Goal: Task Accomplishment & Management: Use online tool/utility

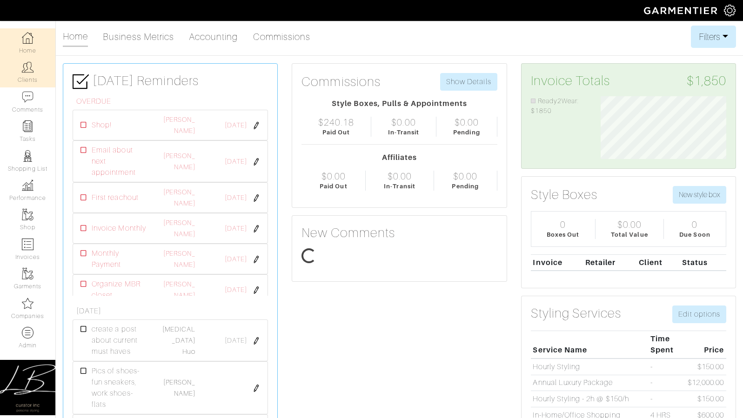
scroll to position [63, 140]
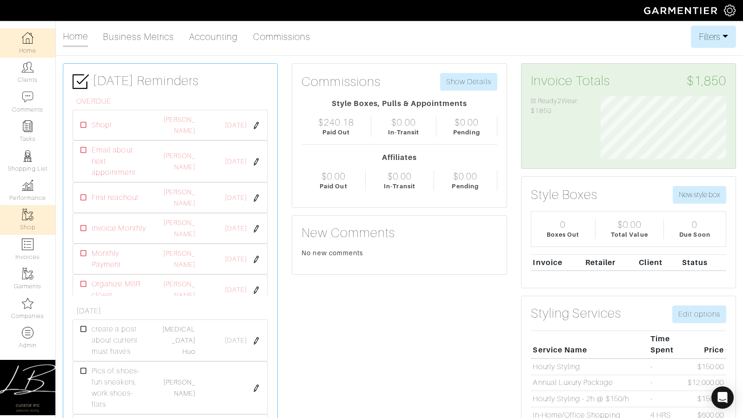
click at [30, 227] on link "Shop" at bounding box center [27, 219] width 55 height 29
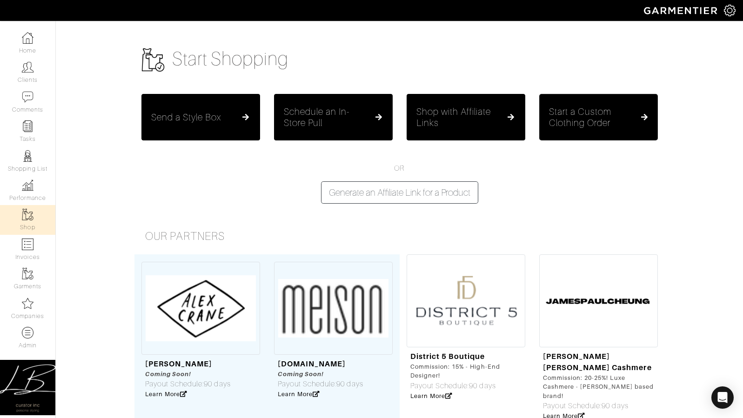
click at [597, 119] on h5 "Start a Custom Clothing Order" at bounding box center [595, 117] width 92 height 22
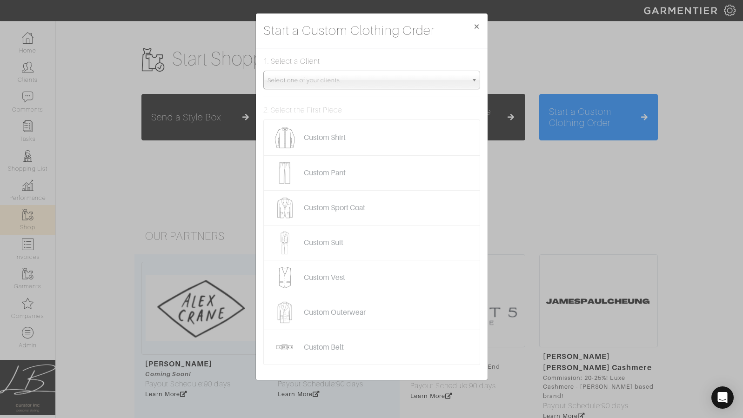
click at [319, 83] on span "Select one of your clients..." at bounding box center [368, 80] width 200 height 19
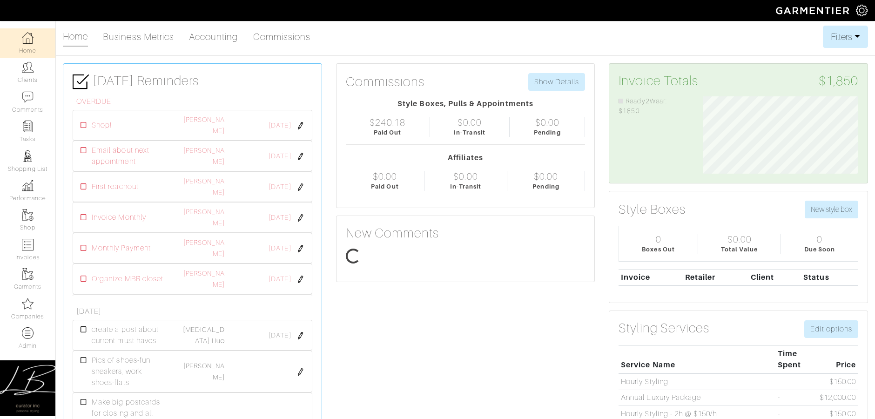
scroll to position [77, 169]
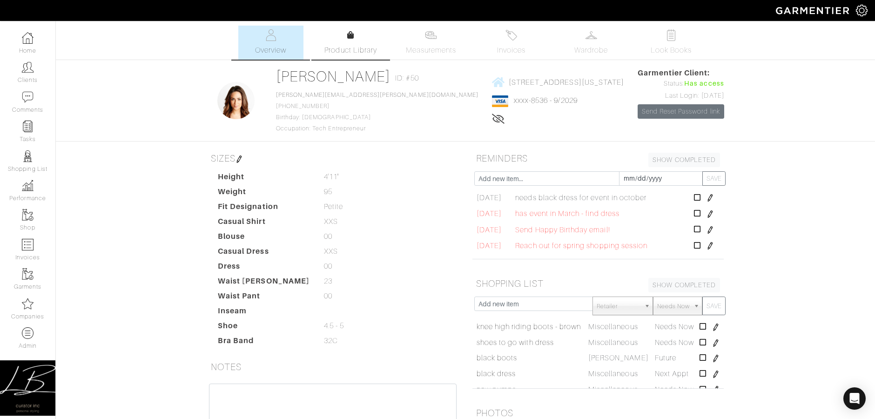
click at [348, 41] on link "Product Library" at bounding box center [350, 43] width 65 height 26
click at [498, 41] on link "Invoices" at bounding box center [510, 43] width 65 height 34
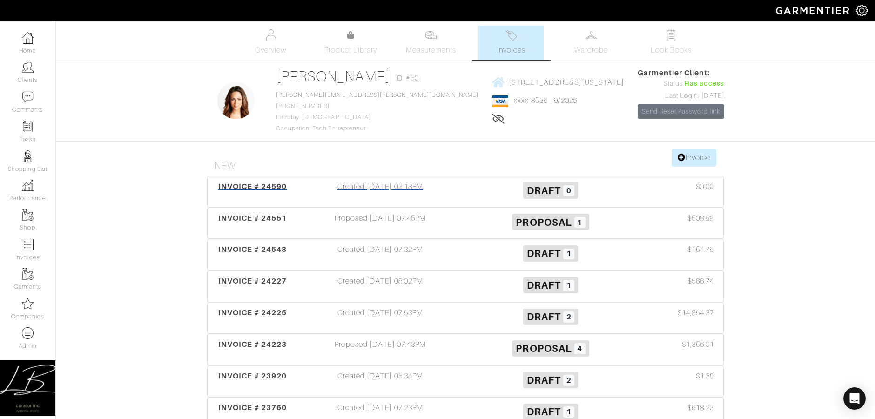
click at [390, 185] on div "Created [DATE] 03:18PM" at bounding box center [380, 191] width 170 height 21
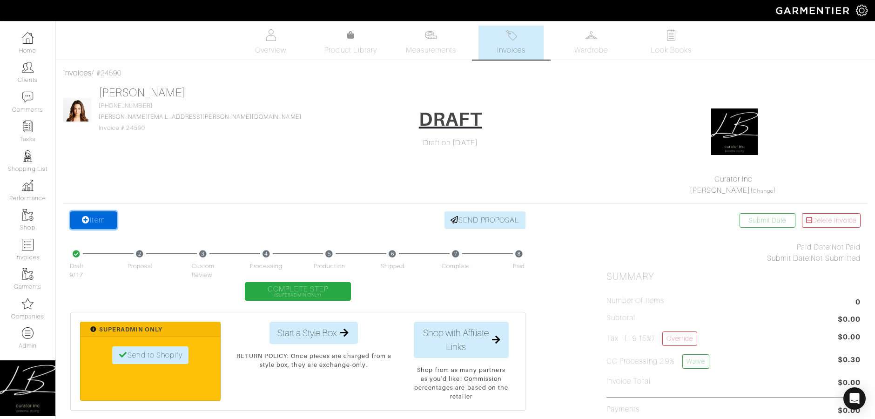
click at [101, 226] on link "Item" at bounding box center [93, 220] width 47 height 18
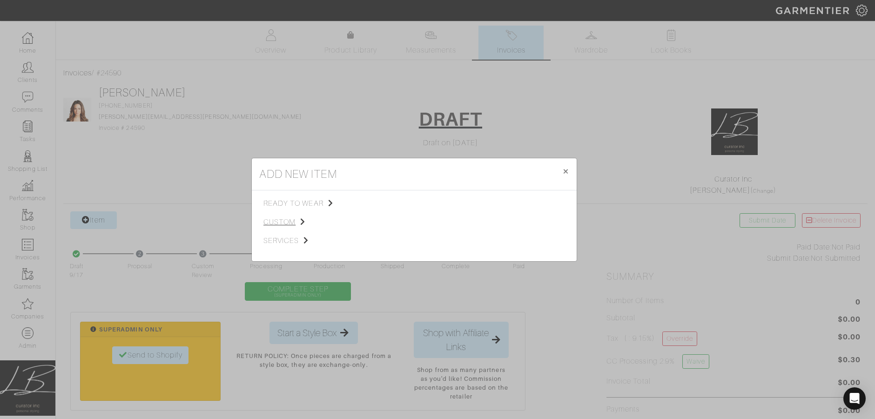
click at [272, 220] on span "custom" at bounding box center [310, 221] width 94 height 11
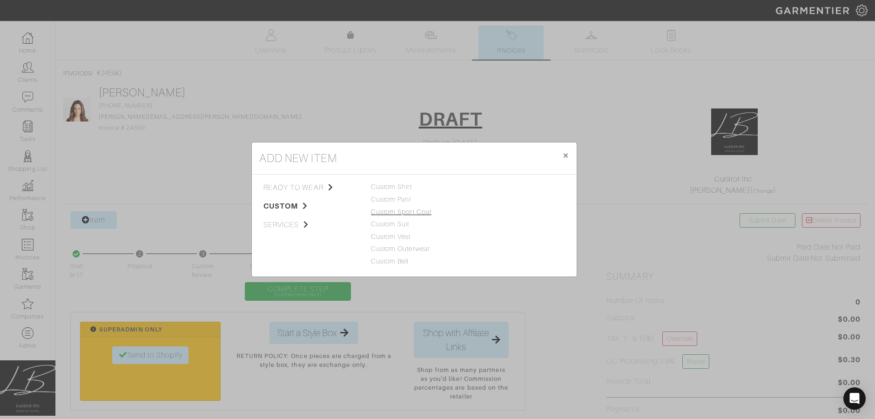
click at [388, 211] on link "Custom Sport Coat" at bounding box center [401, 211] width 60 height 7
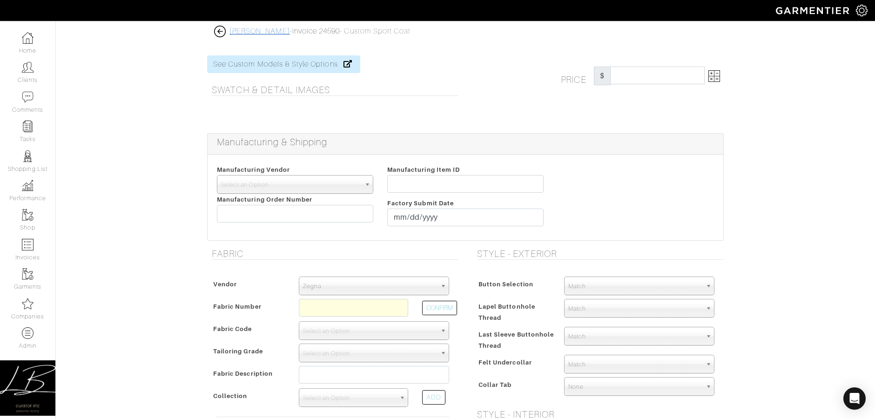
click at [254, 31] on link "[PERSON_NAME]" at bounding box center [259, 31] width 60 height 8
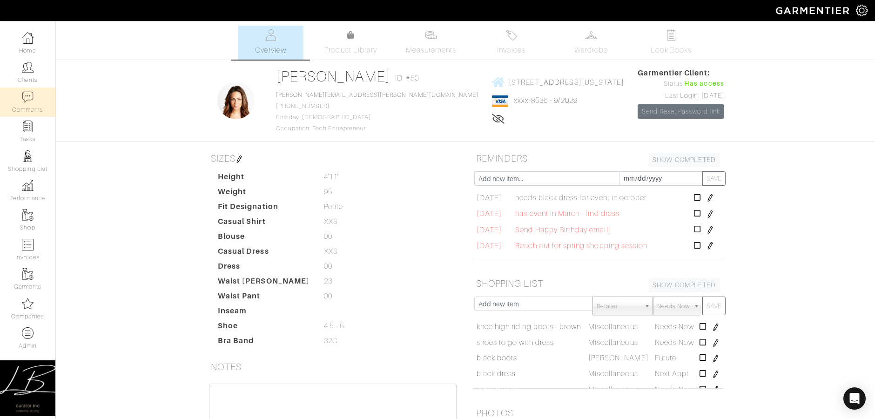
click at [21, 102] on link "Comments" at bounding box center [27, 101] width 55 height 29
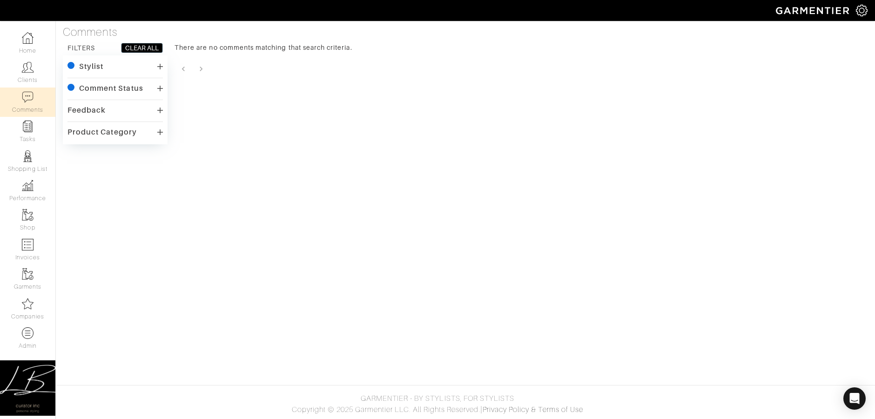
click at [488, 105] on div "There are no comments matching that search criteria." at bounding box center [520, 93] width 693 height 101
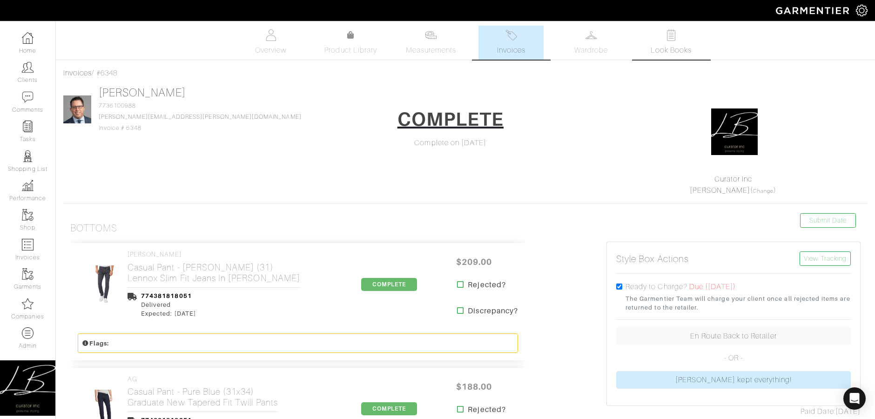
click at [676, 40] on img at bounding box center [671, 35] width 12 height 12
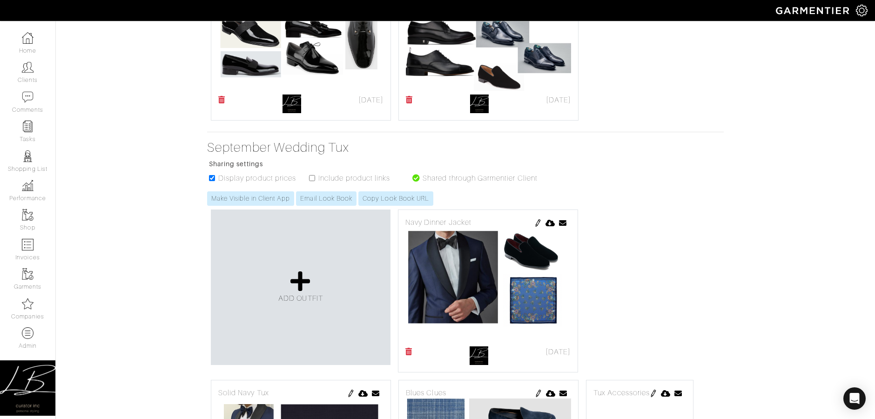
scroll to position [1167, 0]
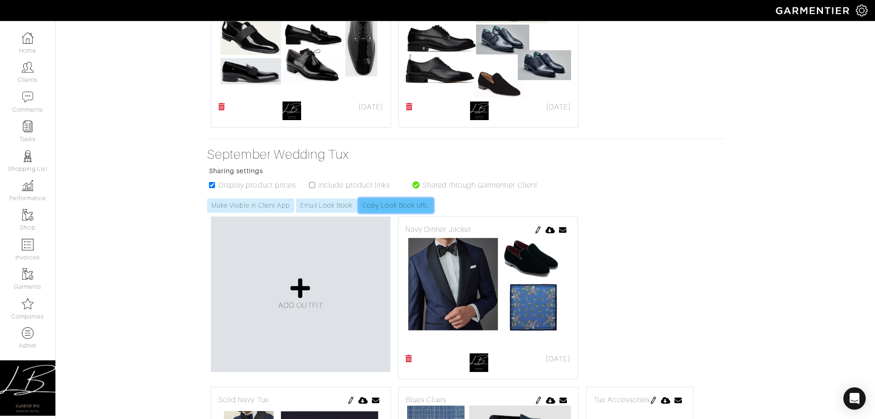
click at [381, 198] on link "Copy Look Book URL" at bounding box center [395, 205] width 75 height 14
click at [379, 198] on link "Copy Lookbook URL" at bounding box center [394, 205] width 73 height 14
